Goal: Information Seeking & Learning: Learn about a topic

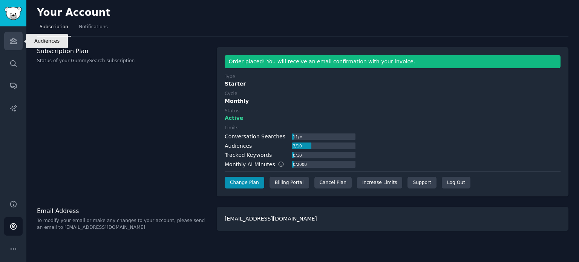
click at [15, 47] on link "Audiences" at bounding box center [13, 41] width 18 height 18
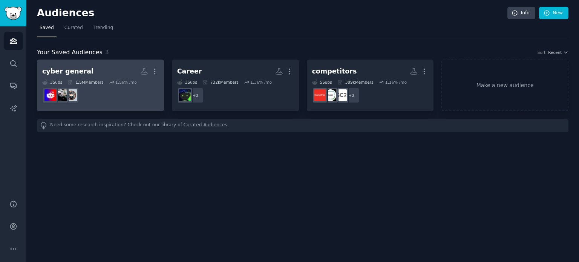
click at [112, 64] on link "cyber general More 3 Sub s 1.5M Members 1.56 % /mo" at bounding box center [100, 86] width 127 height 52
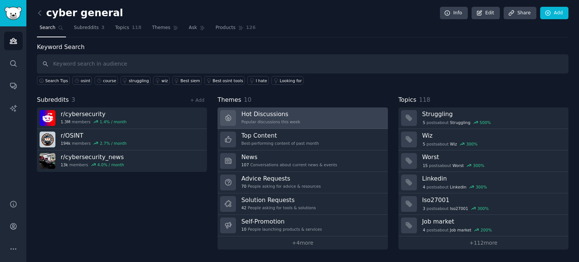
click at [340, 114] on link "Hot Discussions Popular discussions this week" at bounding box center [302, 117] width 170 height 21
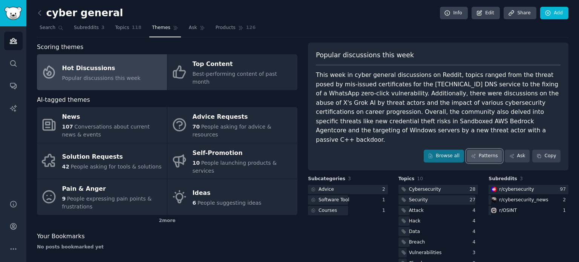
click at [488, 150] on link "Patterns" at bounding box center [483, 156] width 35 height 13
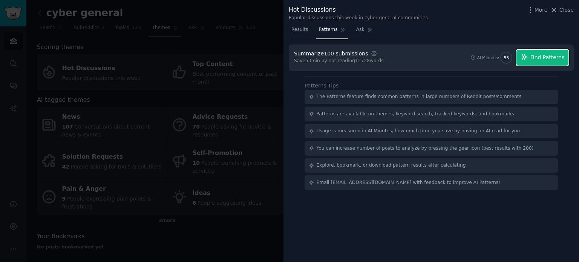
click at [539, 56] on span "Find Patterns" at bounding box center [547, 57] width 34 height 8
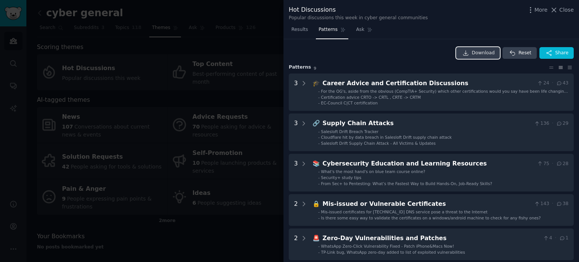
click at [472, 53] on link "Download" at bounding box center [478, 53] width 44 height 12
click at [367, 29] on icon at bounding box center [369, 29] width 5 height 5
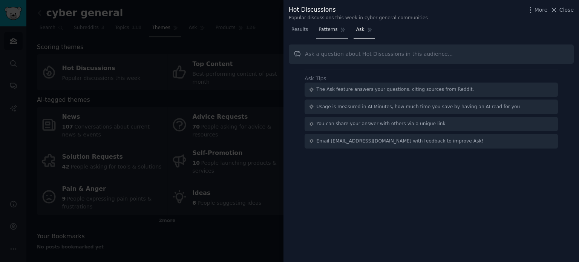
click at [328, 27] on span "Patterns" at bounding box center [327, 29] width 19 height 7
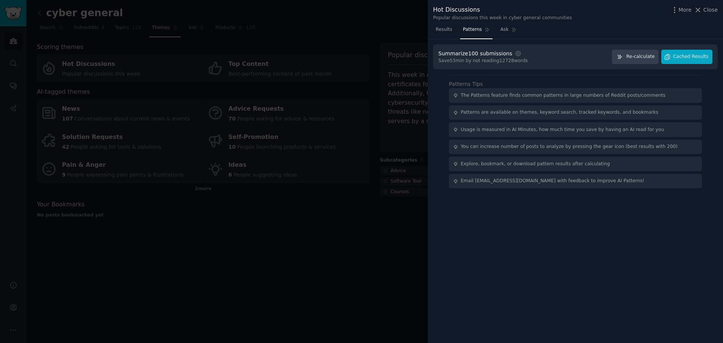
click at [433, 109] on div "Summarize 100 submissions Settings Save 53 min by not reading 12728 words Re-ca…" at bounding box center [575, 191] width 295 height 304
click at [578, 59] on button "Re-calculate" at bounding box center [635, 57] width 47 height 15
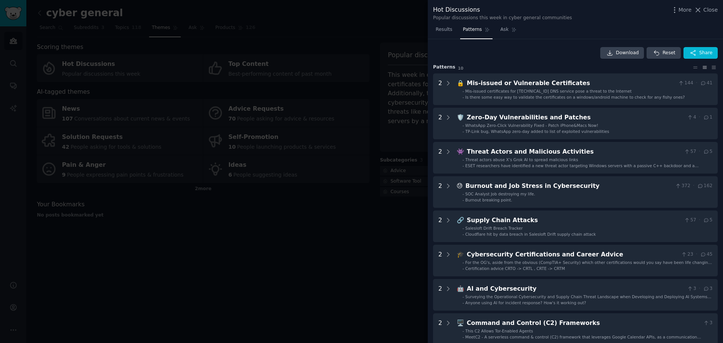
click at [352, 211] on div at bounding box center [361, 171] width 723 height 343
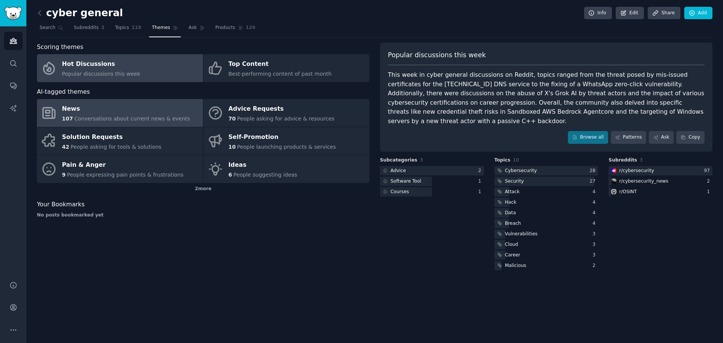
click at [149, 119] on span "Conversations about current news & events" at bounding box center [132, 119] width 116 height 6
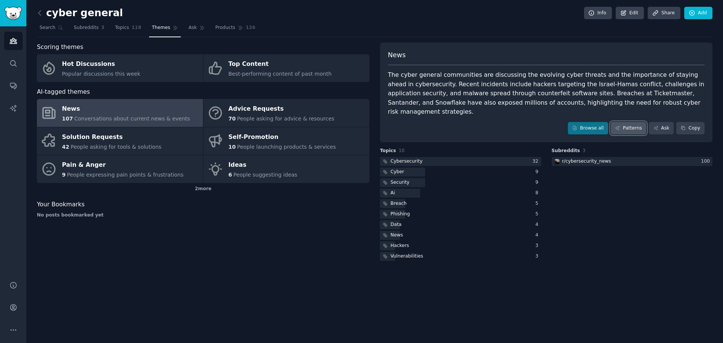
click at [578, 122] on link "Patterns" at bounding box center [628, 128] width 35 height 13
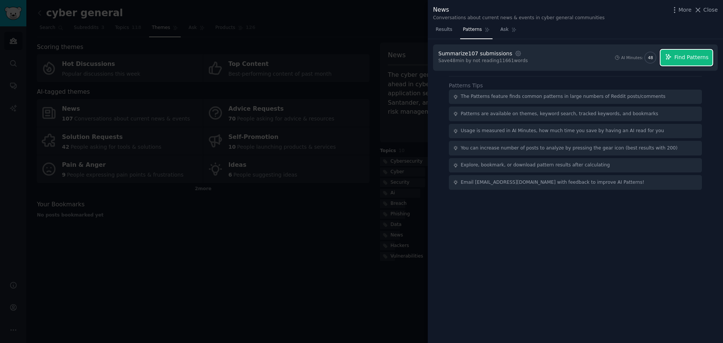
click at [578, 56] on span "Find Patterns" at bounding box center [692, 57] width 34 height 8
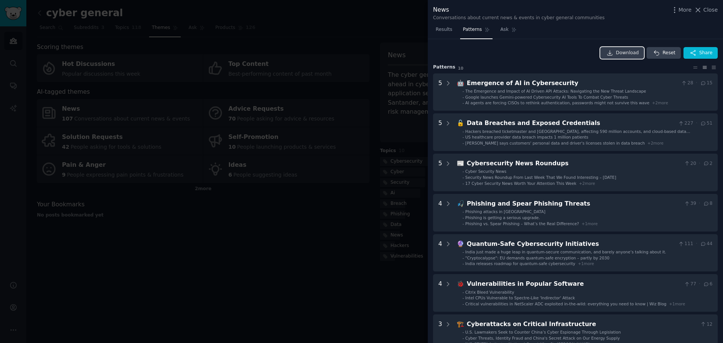
click at [578, 52] on span "Download" at bounding box center [627, 53] width 23 height 7
click at [180, 261] on div at bounding box center [361, 171] width 723 height 343
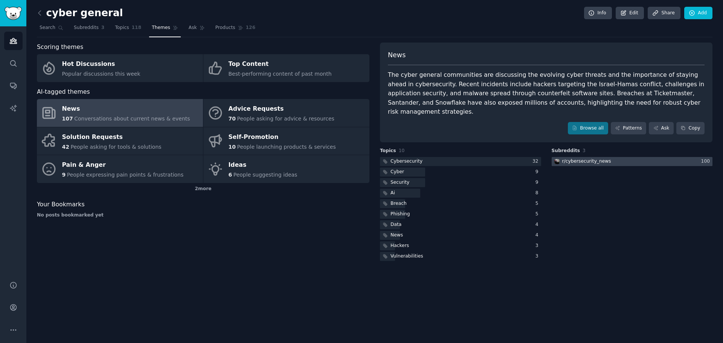
click at [566, 158] on div "r/ cybersecurity_news" at bounding box center [586, 161] width 49 height 7
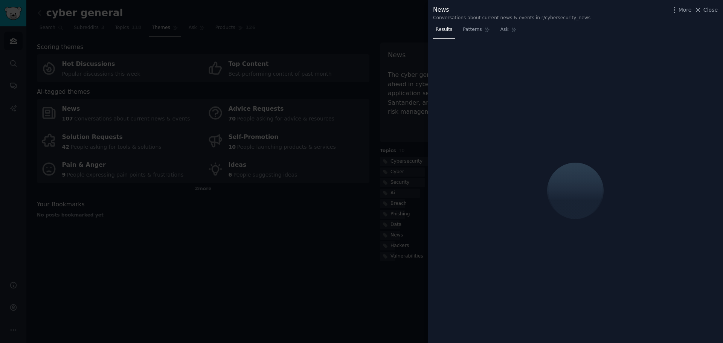
click at [247, 198] on div at bounding box center [361, 171] width 723 height 343
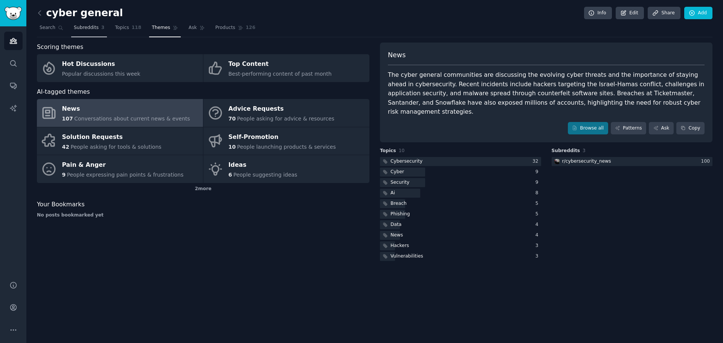
click at [74, 29] on span "Subreddits" at bounding box center [86, 27] width 25 height 7
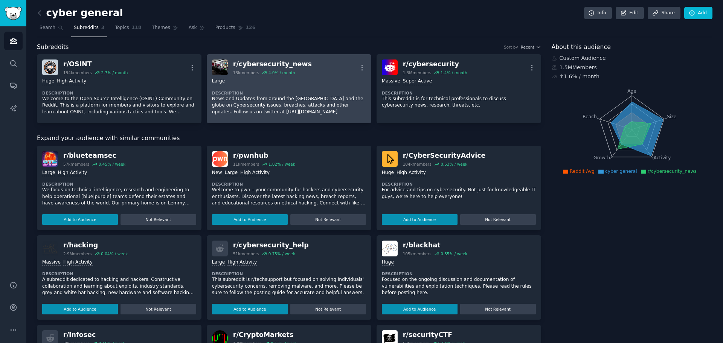
click at [319, 95] on dt "Description" at bounding box center [289, 92] width 154 height 5
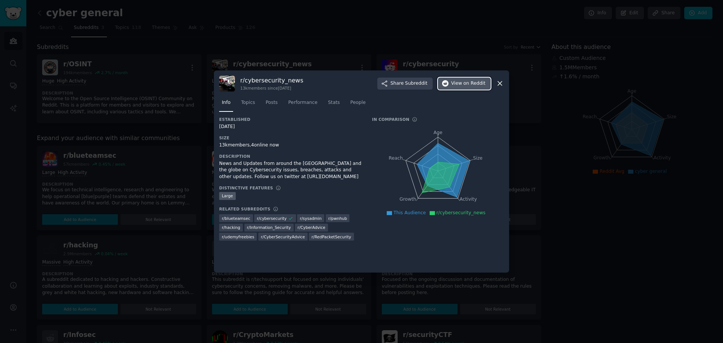
click at [454, 81] on span "View on Reddit" at bounding box center [468, 83] width 34 height 7
click at [288, 101] on span "Performance" at bounding box center [302, 102] width 29 height 7
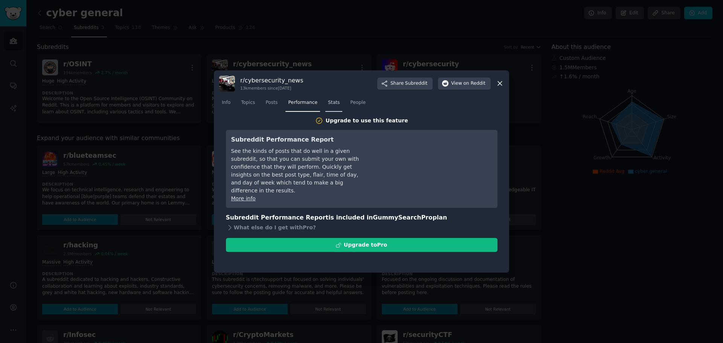
click at [328, 101] on span "Stats" at bounding box center [334, 102] width 12 height 7
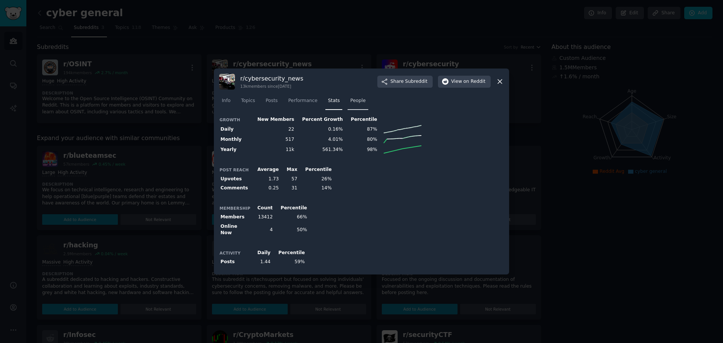
click at [350, 100] on span "People" at bounding box center [357, 101] width 15 height 7
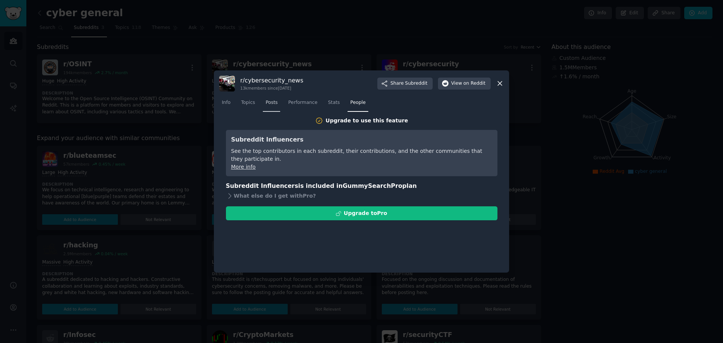
click at [266, 102] on span "Posts" at bounding box center [272, 102] width 12 height 7
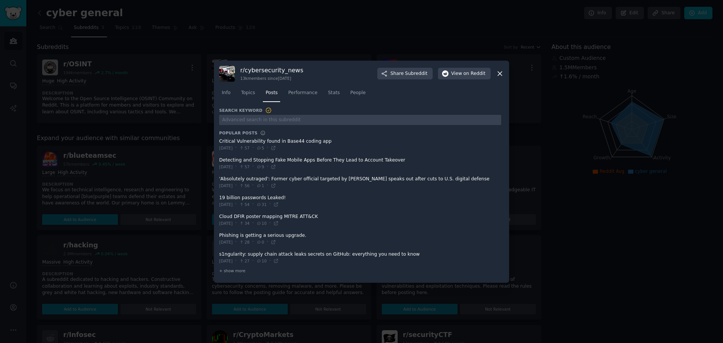
click at [154, 157] on div at bounding box center [361, 171] width 723 height 343
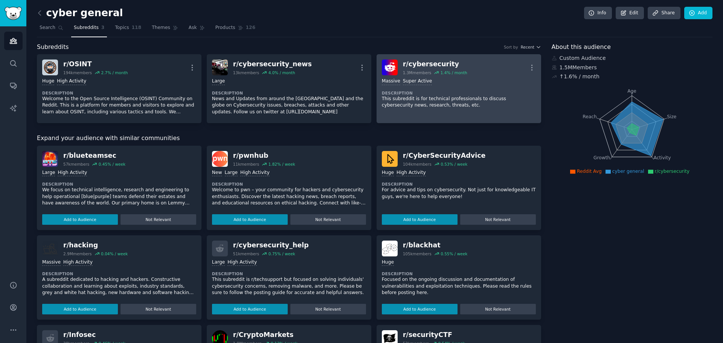
click at [416, 98] on p "This subreddit is for technical professionals to discuss cybersecurity news, re…" at bounding box center [459, 102] width 154 height 13
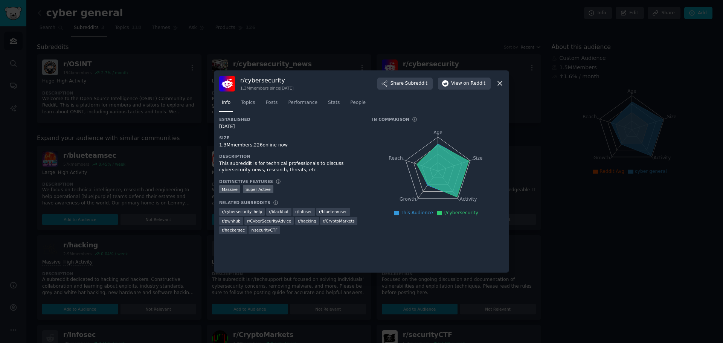
click at [161, 138] on div at bounding box center [361, 171] width 723 height 343
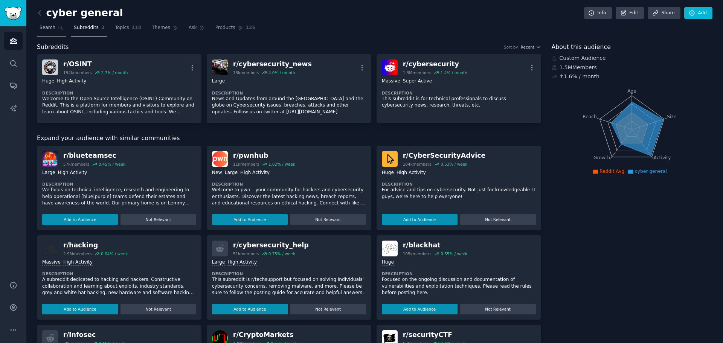
click at [55, 29] on link "Search" at bounding box center [51, 29] width 29 height 15
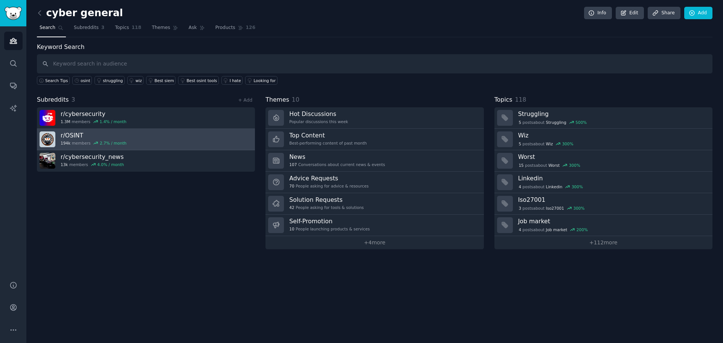
click at [130, 140] on link "r/ OSINT 194k members 2.7 % / month" at bounding box center [146, 139] width 218 height 21
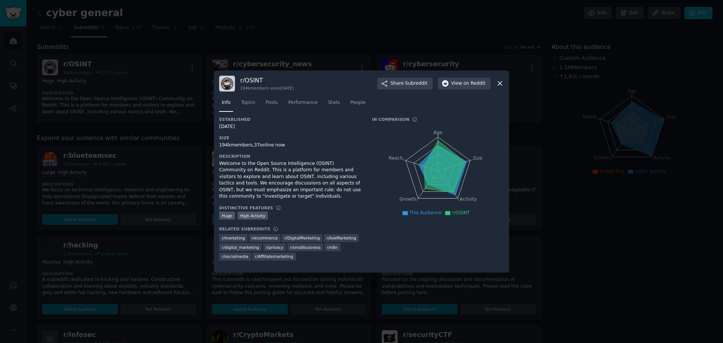
click at [160, 169] on div at bounding box center [361, 171] width 723 height 343
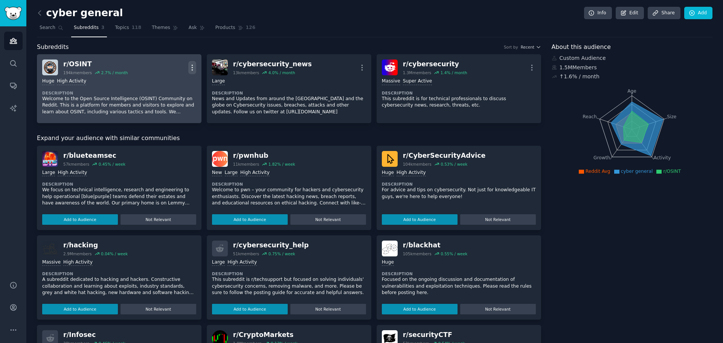
click at [194, 70] on icon "button" at bounding box center [192, 68] width 8 height 8
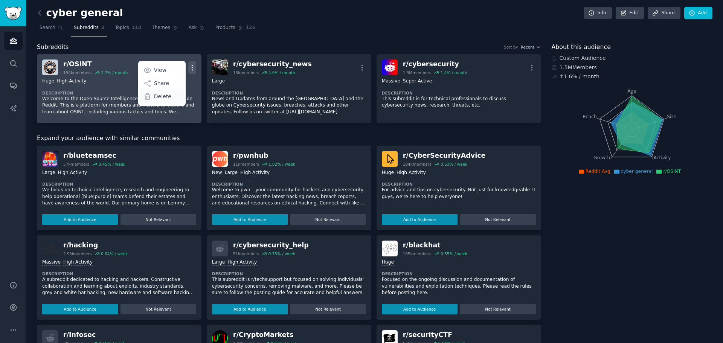
click at [169, 95] on div "Delete" at bounding box center [161, 97] width 45 height 16
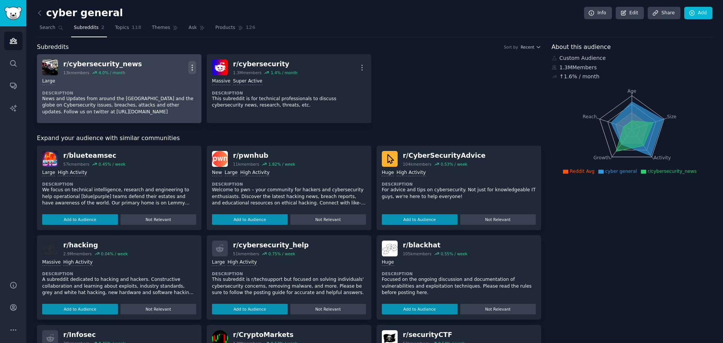
click at [190, 68] on icon "button" at bounding box center [192, 68] width 8 height 8
click at [157, 95] on p "Delete" at bounding box center [162, 97] width 17 height 8
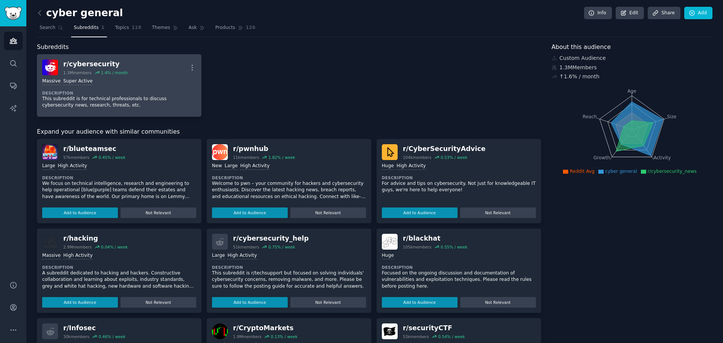
click at [118, 89] on div "1,000,000+ members Massive Super Active Description This subreddit is for techn…" at bounding box center [119, 93] width 154 height 36
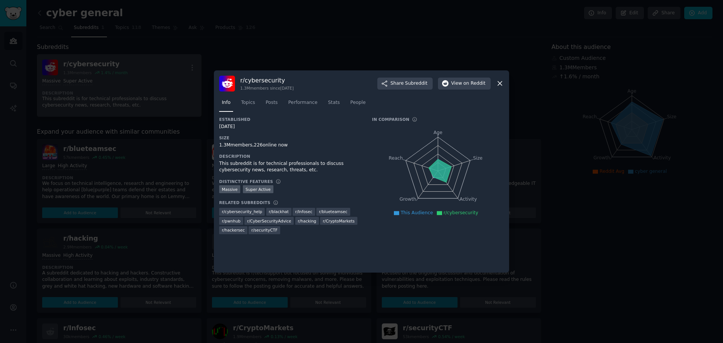
click at [124, 107] on div at bounding box center [361, 171] width 723 height 343
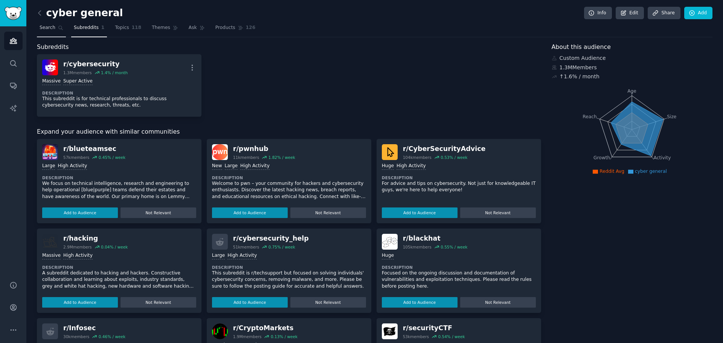
click at [58, 29] on icon at bounding box center [60, 27] width 5 height 5
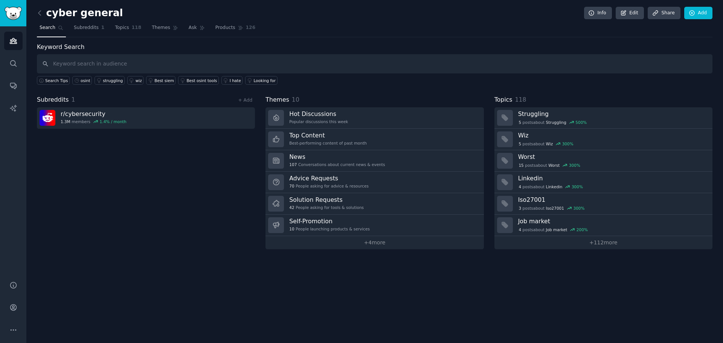
click at [99, 161] on div "Subreddits 1 + Add r/ cybersecurity 1.3M members 1.4 % / month" at bounding box center [146, 172] width 218 height 154
click at [158, 28] on span "Themes" at bounding box center [161, 27] width 18 height 7
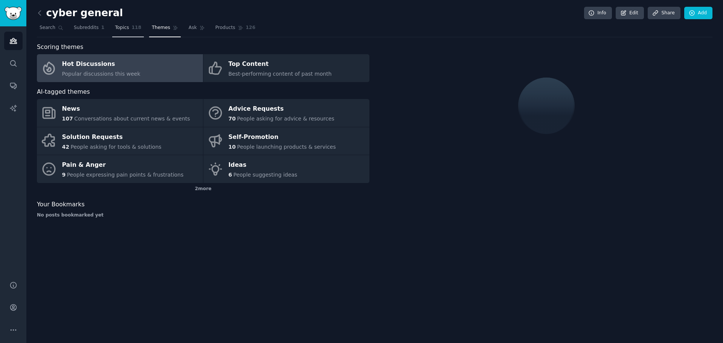
click at [132, 31] on span "118" at bounding box center [137, 27] width 10 height 7
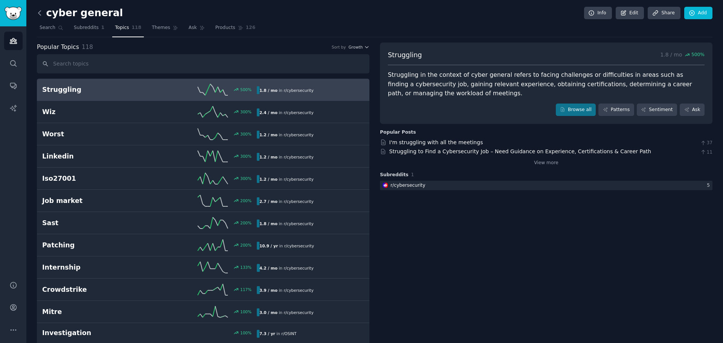
click at [39, 14] on icon at bounding box center [40, 13] width 8 height 8
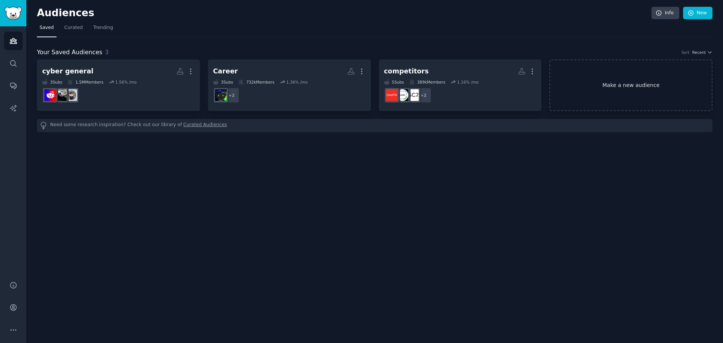
click at [578, 85] on link "Make a new audience" at bounding box center [631, 86] width 163 height 52
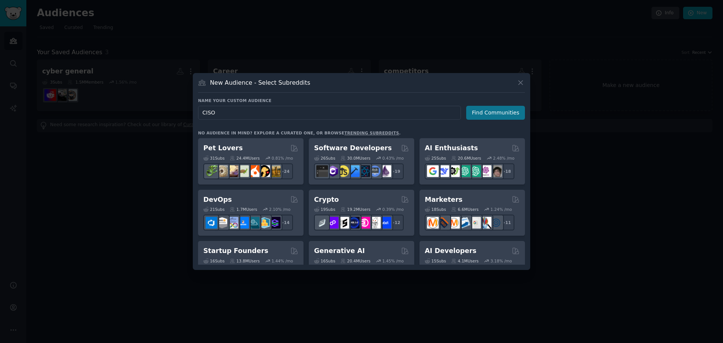
type input "CISO"
click at [482, 115] on button "Find Communities" at bounding box center [495, 113] width 59 height 14
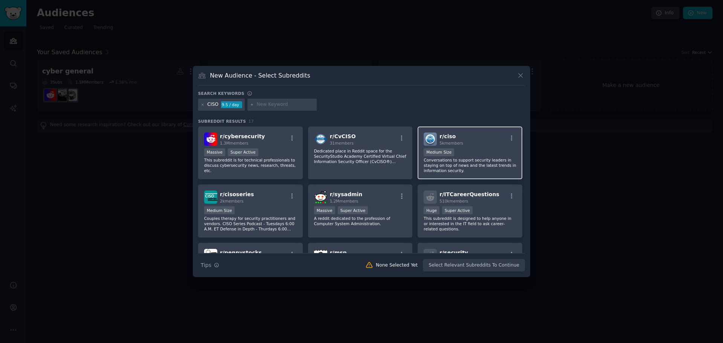
click at [455, 161] on p "Conversations to support security leaders in staying on top of news and the lat…" at bounding box center [470, 165] width 93 height 16
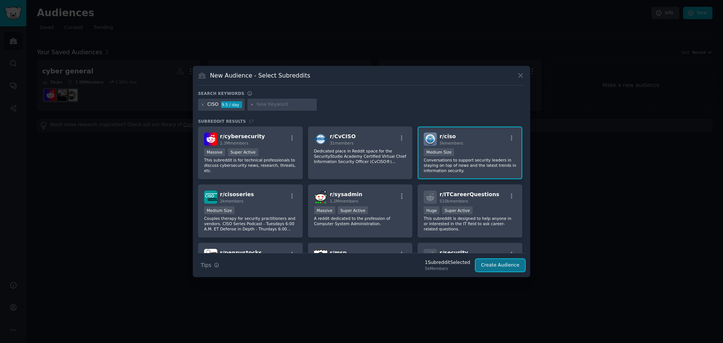
click at [500, 261] on button "Create Audience" at bounding box center [501, 265] width 50 height 13
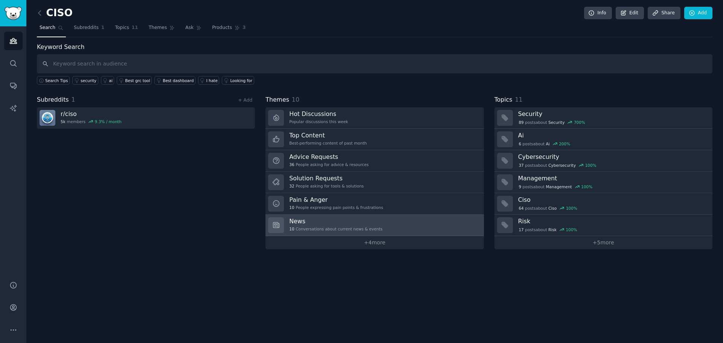
click at [307, 223] on h3 "News" at bounding box center [335, 221] width 93 height 8
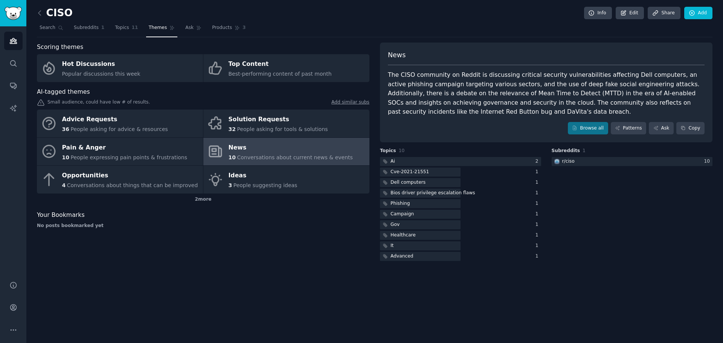
click at [578, 102] on div "The CISO community on Reddit is discussing critical security vulnerabilities af…" at bounding box center [546, 93] width 317 height 46
click at [578, 101] on div "The CISO community on Reddit is discussing critical security vulnerabilities af…" at bounding box center [546, 93] width 317 height 46
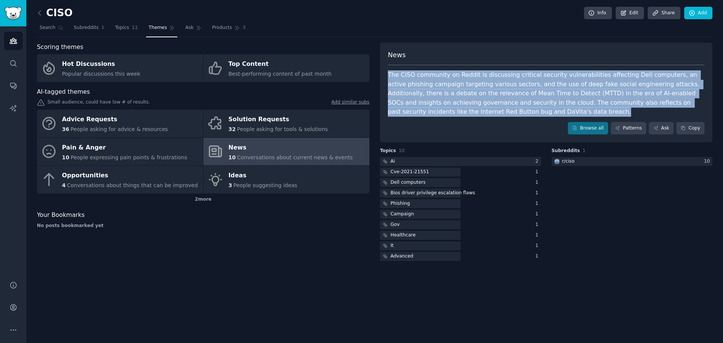
click at [578, 101] on div "The CISO community on Reddit is discussing critical security vulnerabilities af…" at bounding box center [546, 93] width 317 height 46
copy div "The CISO community on Reddit is discussing critical security vulnerabilities af…"
click at [488, 107] on div "The CISO community on Reddit is discussing critical security vulnerabilities af…" at bounding box center [546, 93] width 317 height 46
drag, startPoint x: 465, startPoint y: 114, endPoint x: 386, endPoint y: 76, distance: 87.8
click at [386, 76] on div "News The CISO community on Reddit is discussing critical security vulnerabiliti…" at bounding box center [546, 93] width 333 height 100
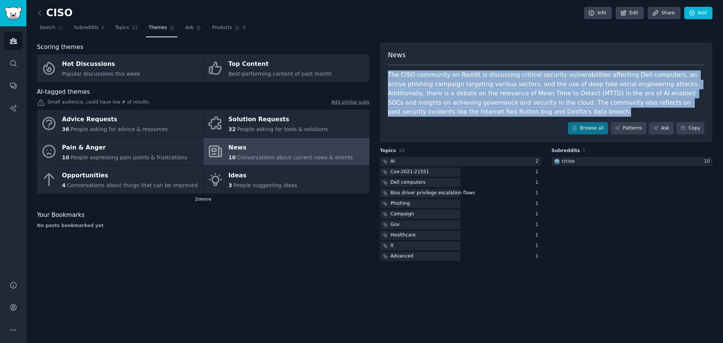
copy div "The CISO community on Reddit is discussing critical security vulnerabilities af…"
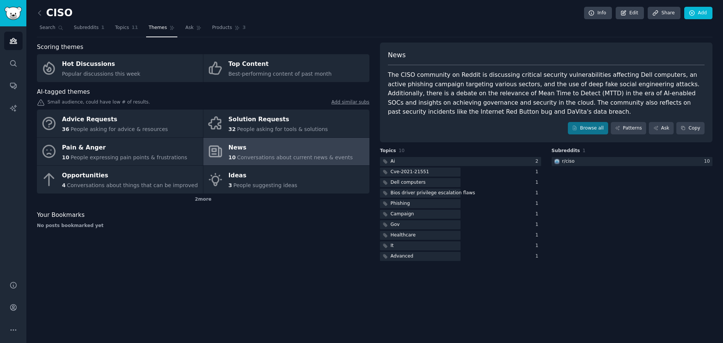
click at [401, 53] on span "News" at bounding box center [397, 54] width 18 height 9
copy span "News"
click at [205, 203] on div "2 more" at bounding box center [203, 200] width 333 height 12
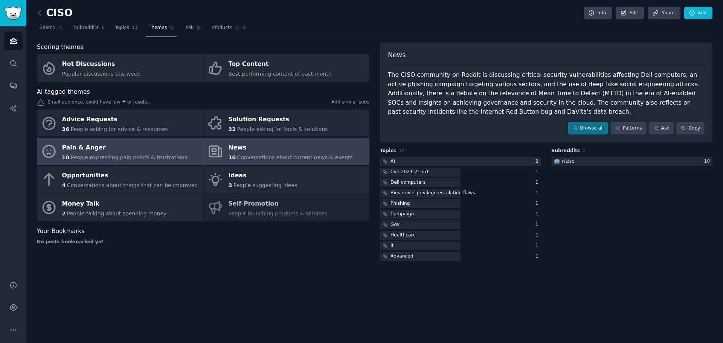
click at [115, 153] on div "Pain & Anger" at bounding box center [124, 148] width 125 height 12
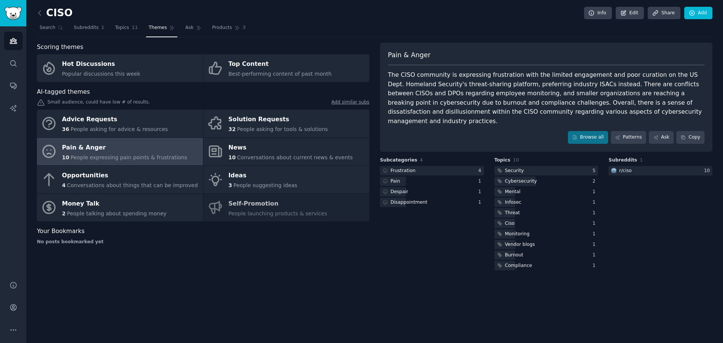
click at [437, 93] on div "The CISO community is expressing frustration with the limited engagement and po…" at bounding box center [546, 97] width 317 height 55
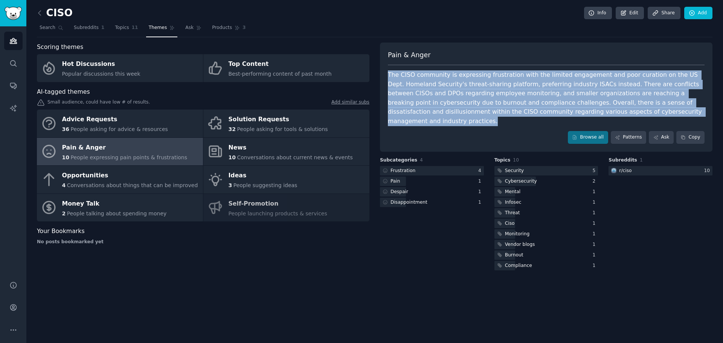
click at [437, 93] on div "The CISO community is expressing frustration with the limited engagement and po…" at bounding box center [546, 97] width 317 height 55
copy div "The CISO community is expressing frustration with the limited engagement and po…"
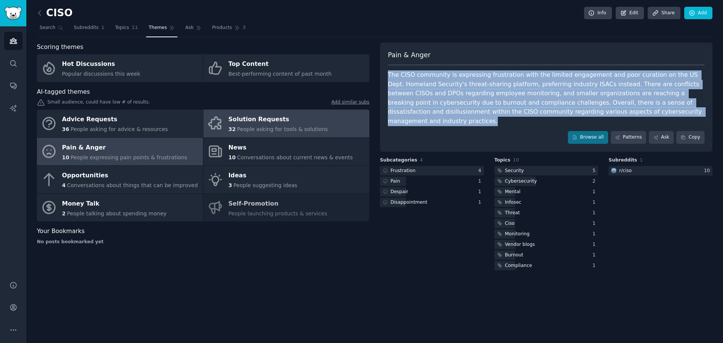
click at [247, 124] on div "Solution Requests" at bounding box center [278, 120] width 99 height 12
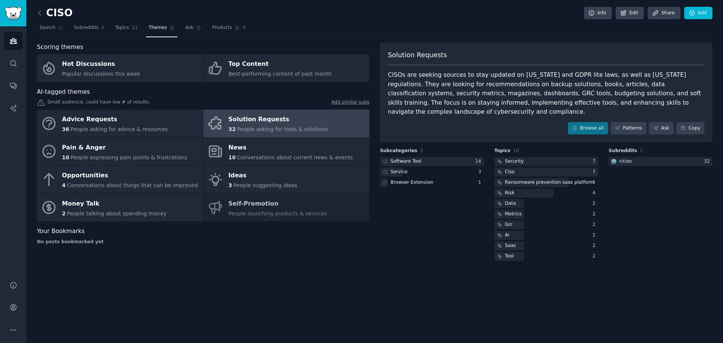
click at [431, 96] on div "CISOs are seeking sources to stay updated on [US_STATE] and GDPR lite laws, as …" at bounding box center [546, 93] width 317 height 46
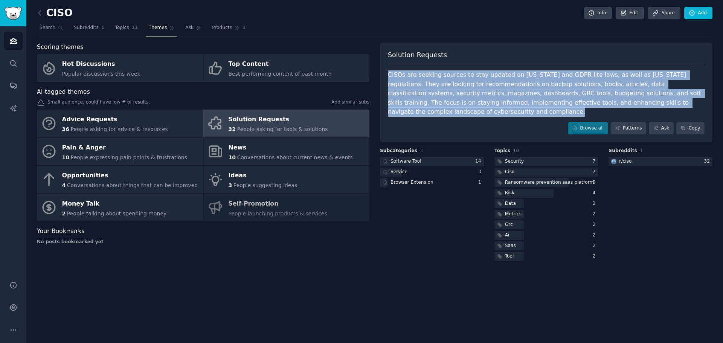
click at [431, 96] on div "CISOs are seeking sources to stay updated on [US_STATE] and GDPR lite laws, as …" at bounding box center [546, 93] width 317 height 46
copy div "CISOs are seeking sources to stay updated on [US_STATE] and GDPR lite laws, as …"
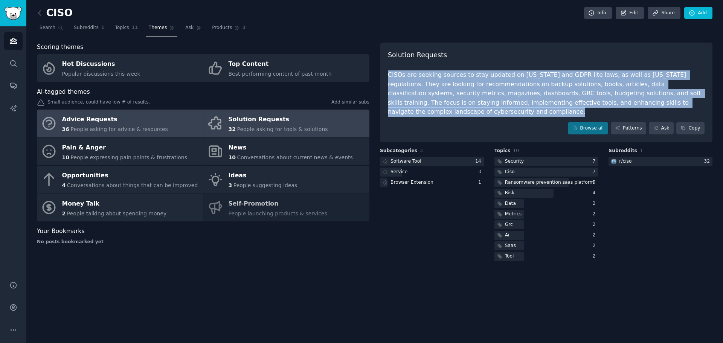
click at [105, 125] on div "Advice Requests" at bounding box center [115, 120] width 106 height 12
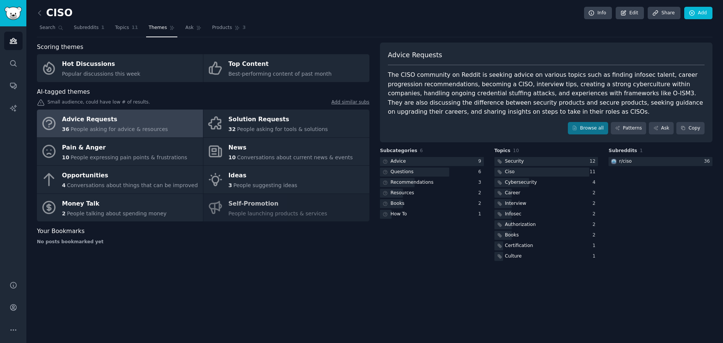
click at [444, 91] on div "The CISO community on Reddit is seeking advice on various topics such as findin…" at bounding box center [546, 93] width 317 height 46
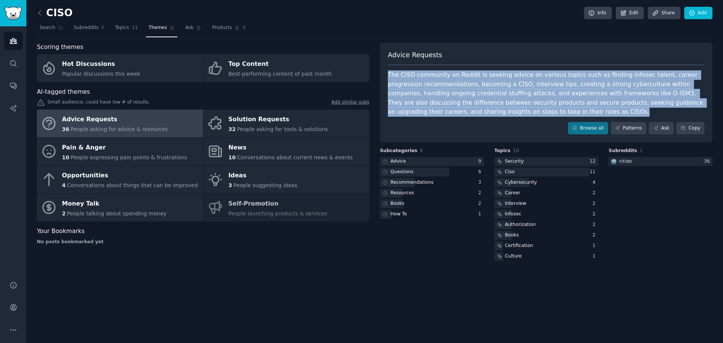
click at [444, 91] on div "The CISO community on Reddit is seeking advice on various topics such as findin…" at bounding box center [546, 93] width 317 height 46
copy div "The CISO community on Reddit is seeking advice on various topics such as findin…"
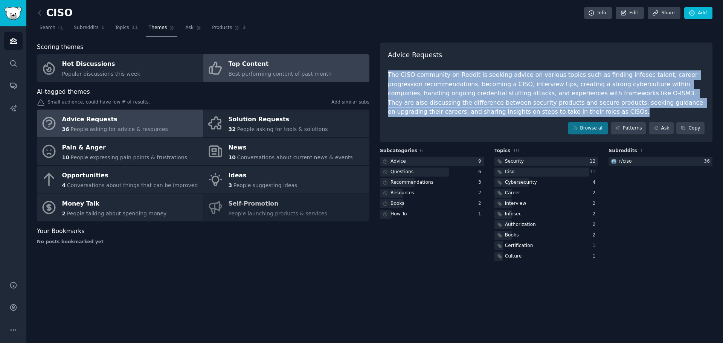
click at [225, 62] on link "Top Content Best-performing content of past month" at bounding box center [286, 68] width 166 height 28
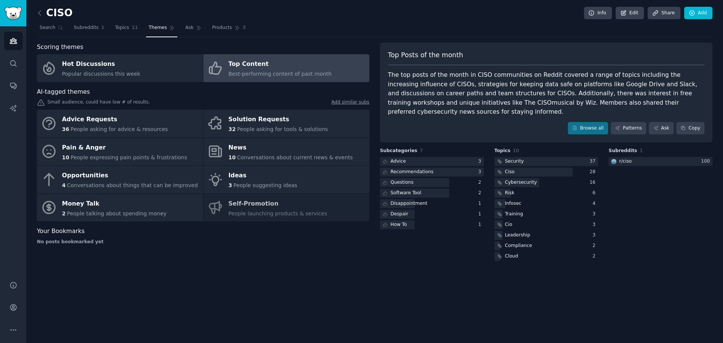
click at [545, 92] on div "The top posts of the month in CISO communities on Reddit covered a range of top…" at bounding box center [546, 93] width 317 height 46
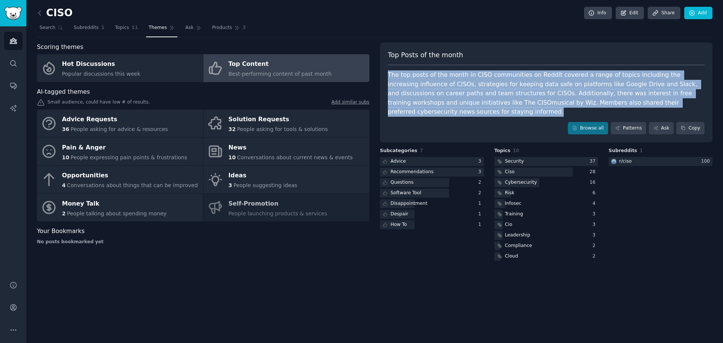
click at [545, 92] on div "The top posts of the month in CISO communities on Reddit covered a range of top…" at bounding box center [546, 93] width 317 height 46
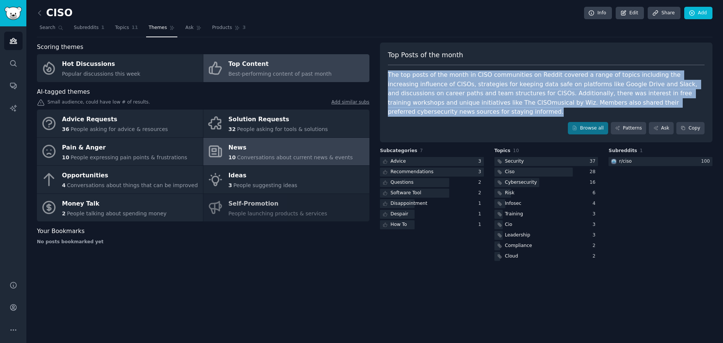
click at [276, 162] on link "News 10 Conversations about current news & events" at bounding box center [286, 152] width 166 height 28
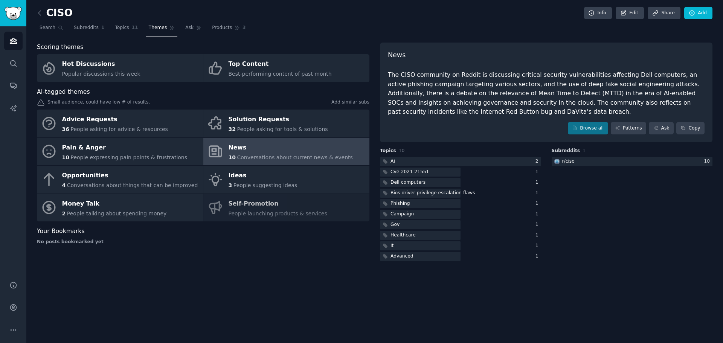
click at [496, 90] on div "The CISO community on Reddit is discussing critical security vulnerabilities af…" at bounding box center [546, 93] width 317 height 46
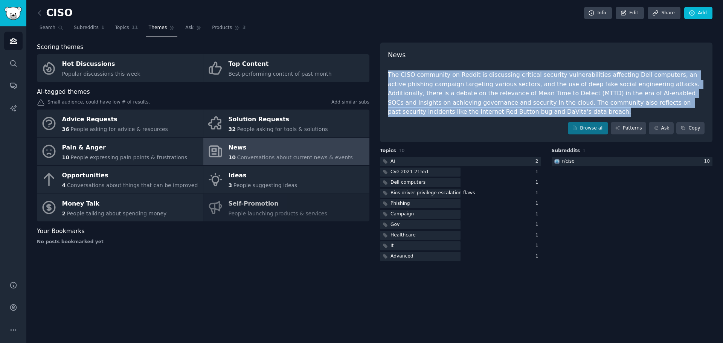
click at [496, 90] on div "The CISO community on Reddit is discussing critical security vulnerabilities af…" at bounding box center [546, 93] width 317 height 46
copy div "The CISO community on Reddit is discussing critical security vulnerabilities af…"
click at [578, 127] on link "Patterns" at bounding box center [628, 128] width 35 height 13
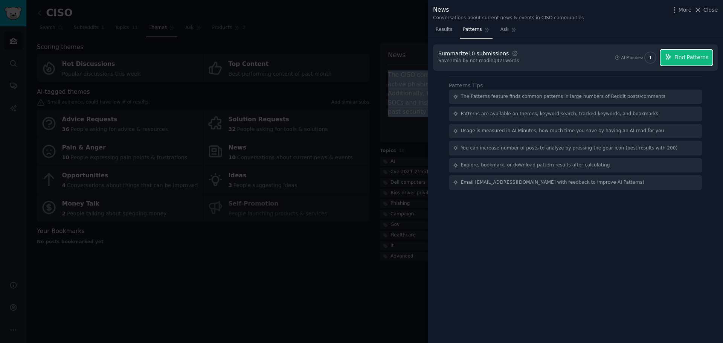
click at [578, 61] on span "Find Patterns" at bounding box center [692, 57] width 34 height 8
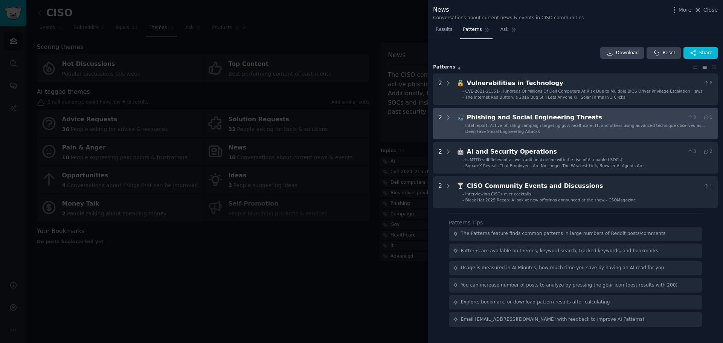
click at [479, 130] on span "Deep Fake Social Engineering Attacks" at bounding box center [503, 131] width 75 height 5
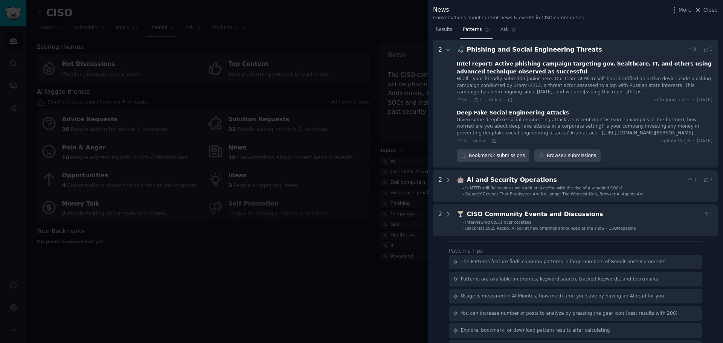
scroll to position [69, 0]
click at [488, 113] on div "Deep Fake Social Engineering Attacks" at bounding box center [513, 112] width 112 height 8
copy div "Deep Fake Social Engineering Attacks"
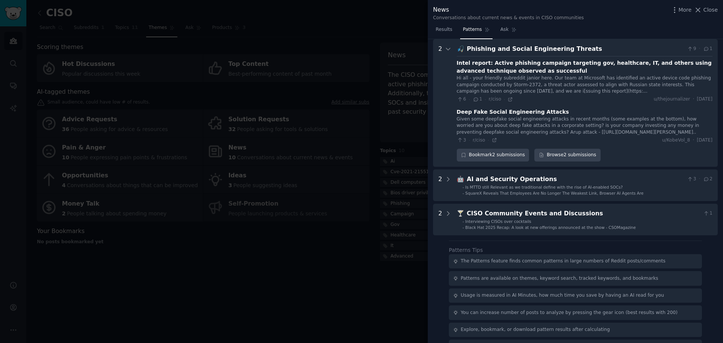
click at [486, 65] on div "Intel report: Active phishing campaign targeting gov, healthcare, IT, and other…" at bounding box center [585, 67] width 256 height 16
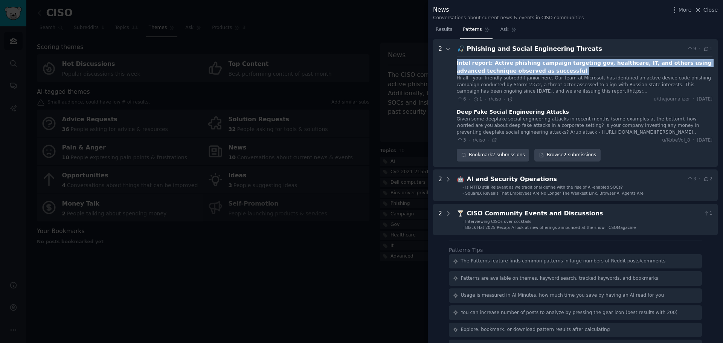
click at [486, 65] on div "Intel report: Active phishing campaign targeting gov, healthcare, IT, and other…" at bounding box center [585, 67] width 256 height 16
click at [484, 67] on div "Intel report: Active phishing campaign targeting gov, healthcare, IT, and other…" at bounding box center [585, 67] width 256 height 16
drag, startPoint x: 487, startPoint y: 64, endPoint x: 709, endPoint y: 59, distance: 222.6
click at [578, 59] on div "Intel report: Active phishing campaign targeting gov, healthcare, IT, and other…" at bounding box center [585, 67] width 256 height 16
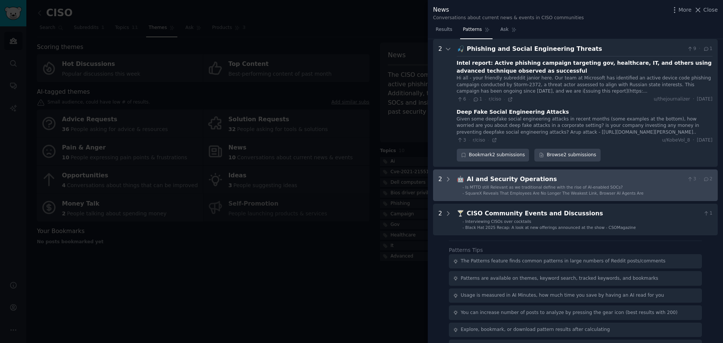
click at [533, 181] on div "AI and Security Operations" at bounding box center [575, 179] width 217 height 9
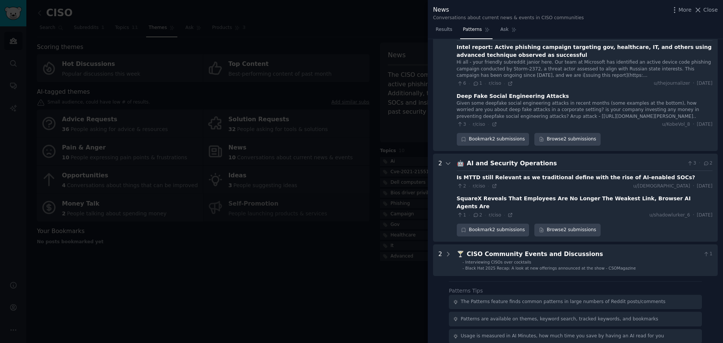
scroll to position [136, 0]
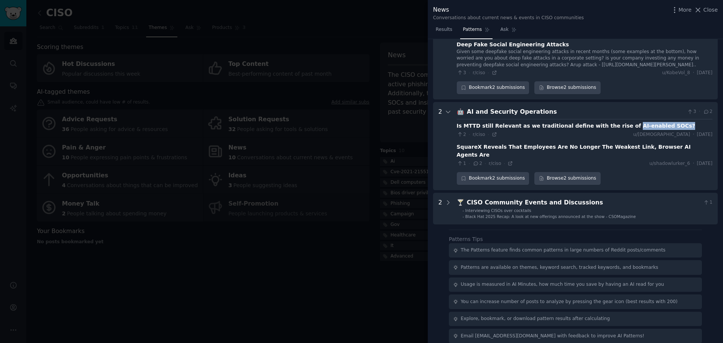
drag, startPoint x: 603, startPoint y: 124, endPoint x: 658, endPoint y: 127, distance: 55.1
click at [578, 127] on div "Is MTTD still Relevant as we traditional define with the rise of AI-enabled SOC…" at bounding box center [585, 126] width 256 height 8
click at [533, 147] on div "SquareX Reveals That Employees Are No Longer The Weakest Link, Browser AI Agent…" at bounding box center [585, 151] width 256 height 16
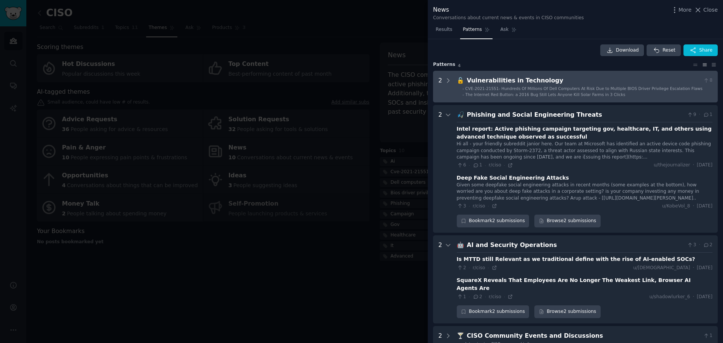
scroll to position [0, 0]
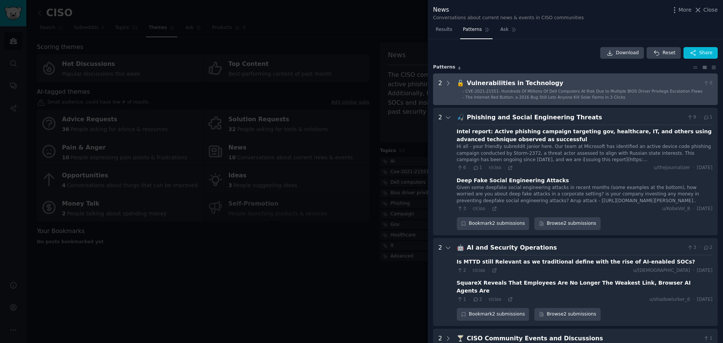
click at [490, 85] on div "Vulnerabilities in Technology" at bounding box center [584, 83] width 234 height 9
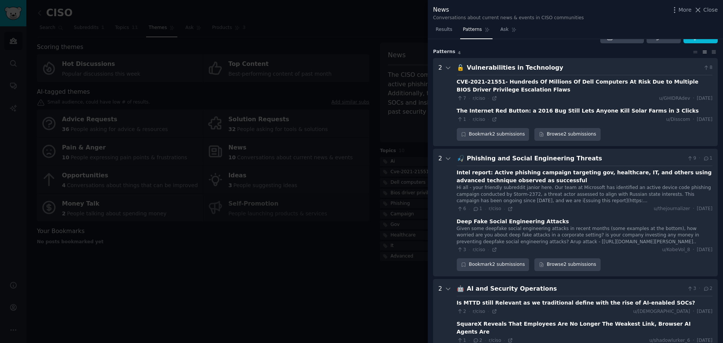
scroll to position [34, 0]
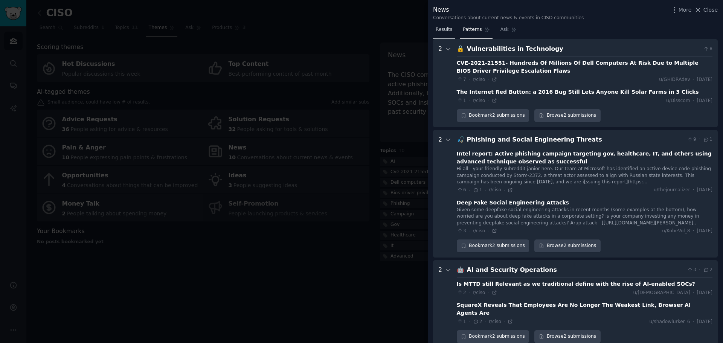
click at [439, 31] on span "Results" at bounding box center [444, 29] width 17 height 7
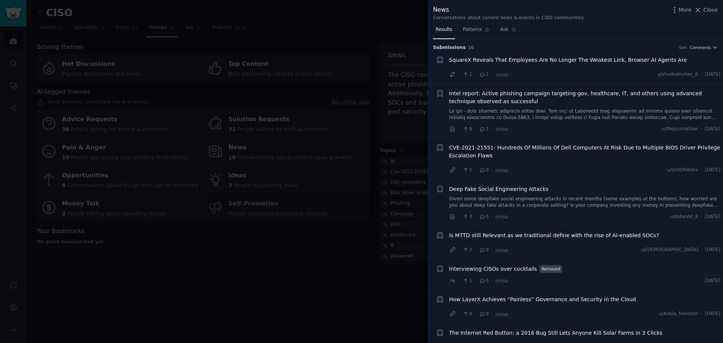
click at [392, 62] on div at bounding box center [361, 171] width 723 height 343
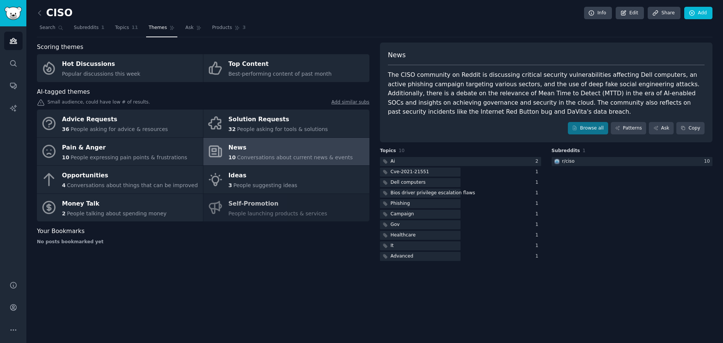
click at [37, 7] on div "CISO Info Edit Share Add Search Subreddits 1 Topics 11 Themes Ask Products 3 Sc…" at bounding box center [374, 171] width 697 height 343
click at [42, 9] on icon at bounding box center [40, 13] width 8 height 8
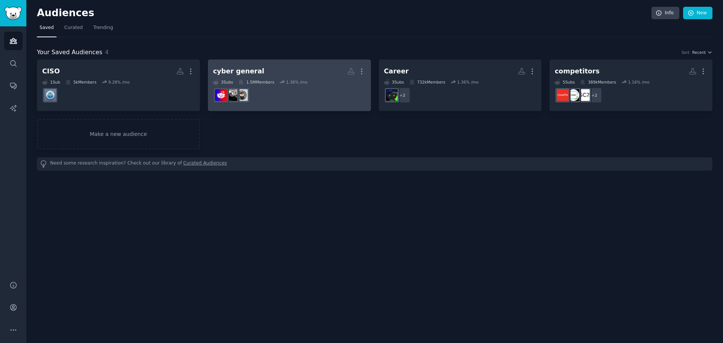
click at [289, 95] on dd "r/cybersecurity_news" at bounding box center [289, 95] width 153 height 21
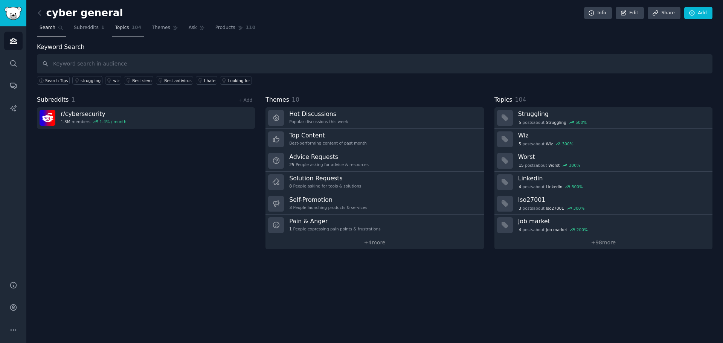
click at [132, 27] on span "104" at bounding box center [137, 27] width 10 height 7
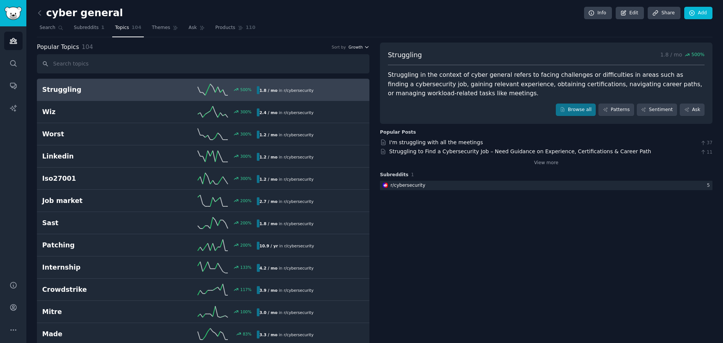
click at [361, 46] on span "Growth" at bounding box center [355, 46] width 14 height 5
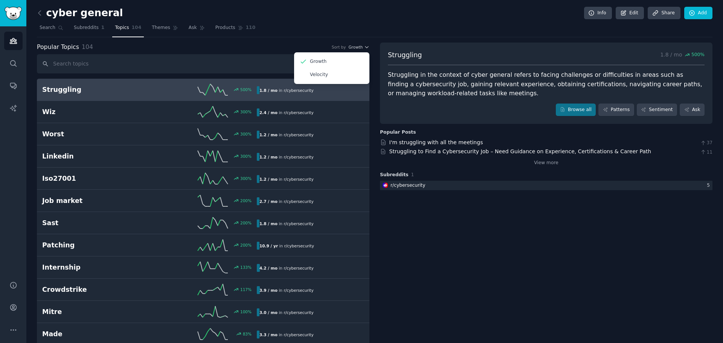
click at [273, 49] on div "Popular Topics 104 Sort by Growth Growth Velocity" at bounding box center [203, 47] width 333 height 9
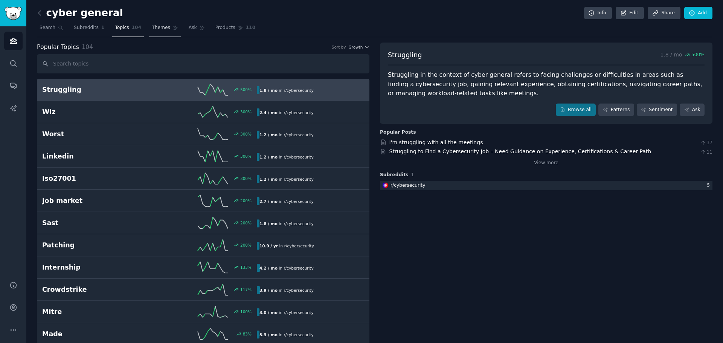
click at [156, 26] on span "Themes" at bounding box center [161, 27] width 18 height 7
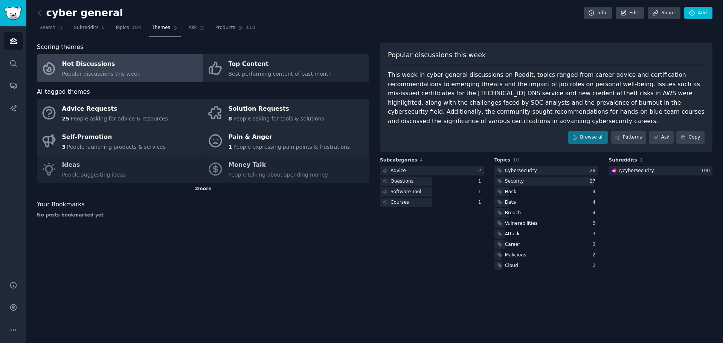
click at [204, 193] on div "2 more" at bounding box center [203, 189] width 333 height 12
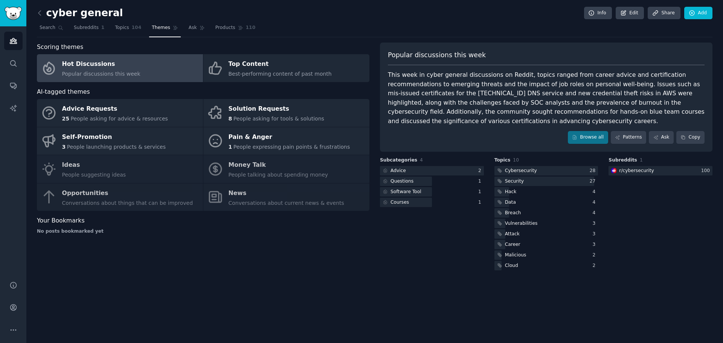
click at [258, 197] on div "Advice Requests 25 People asking for advice & resources Solution Requests 8 Peo…" at bounding box center [203, 155] width 333 height 112
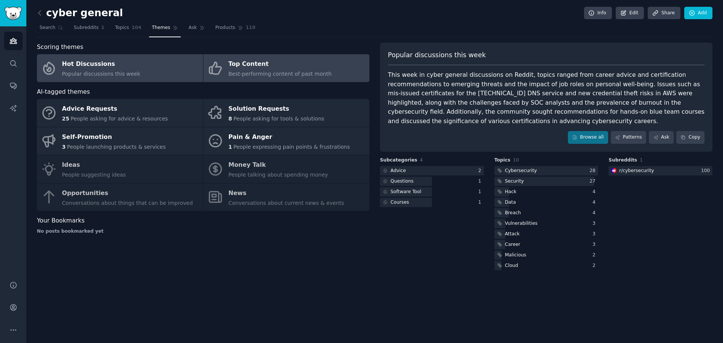
click at [261, 71] on span "Best-performing content of past month" at bounding box center [280, 74] width 103 height 6
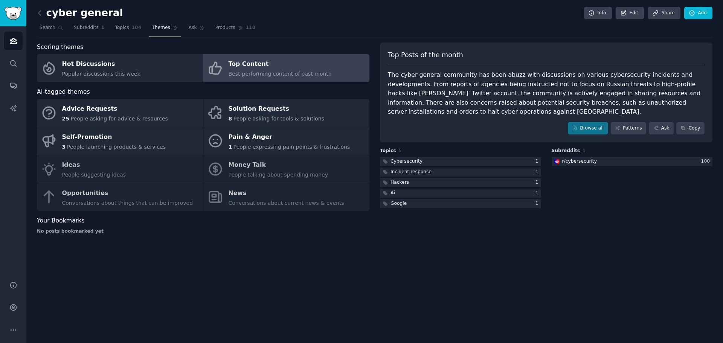
click at [435, 101] on div "The cyber general community has been abuzz with discussions on various cybersec…" at bounding box center [546, 93] width 317 height 46
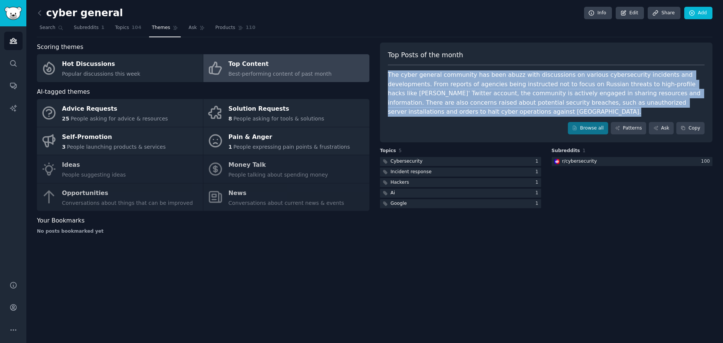
click at [435, 101] on div "The cyber general community has been abuzz with discussions on various cybersec…" at bounding box center [546, 93] width 317 height 46
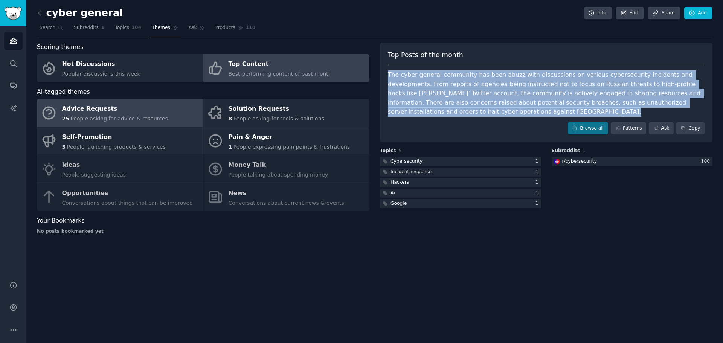
click at [124, 114] on div "Advice Requests" at bounding box center [115, 109] width 106 height 12
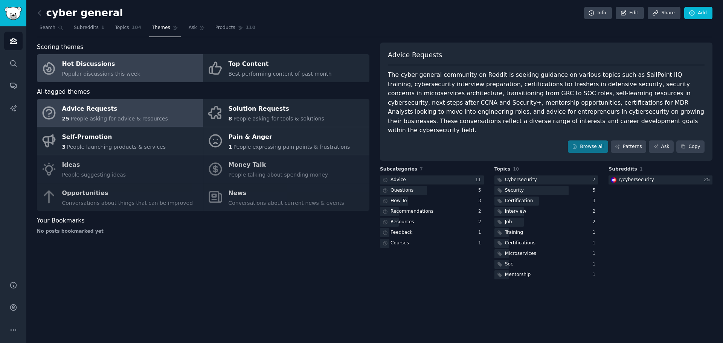
click at [120, 70] on div "Hot Discussions" at bounding box center [101, 64] width 78 height 12
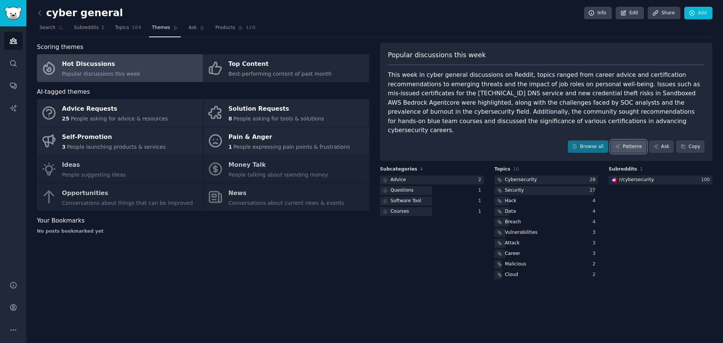
click at [578, 140] on link "Patterns" at bounding box center [628, 146] width 35 height 13
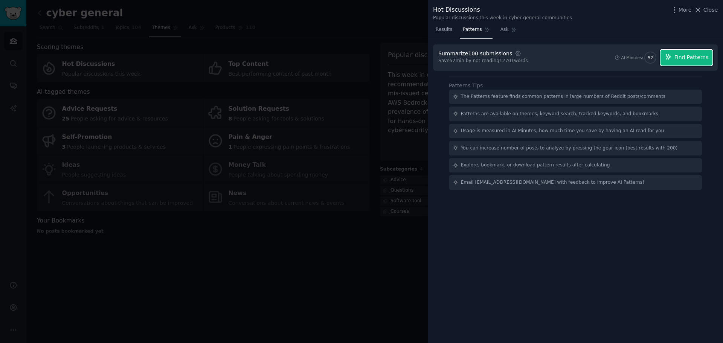
click at [578, 56] on button "Find Patterns" at bounding box center [687, 58] width 52 height 16
